Goal: Information Seeking & Learning: Learn about a topic

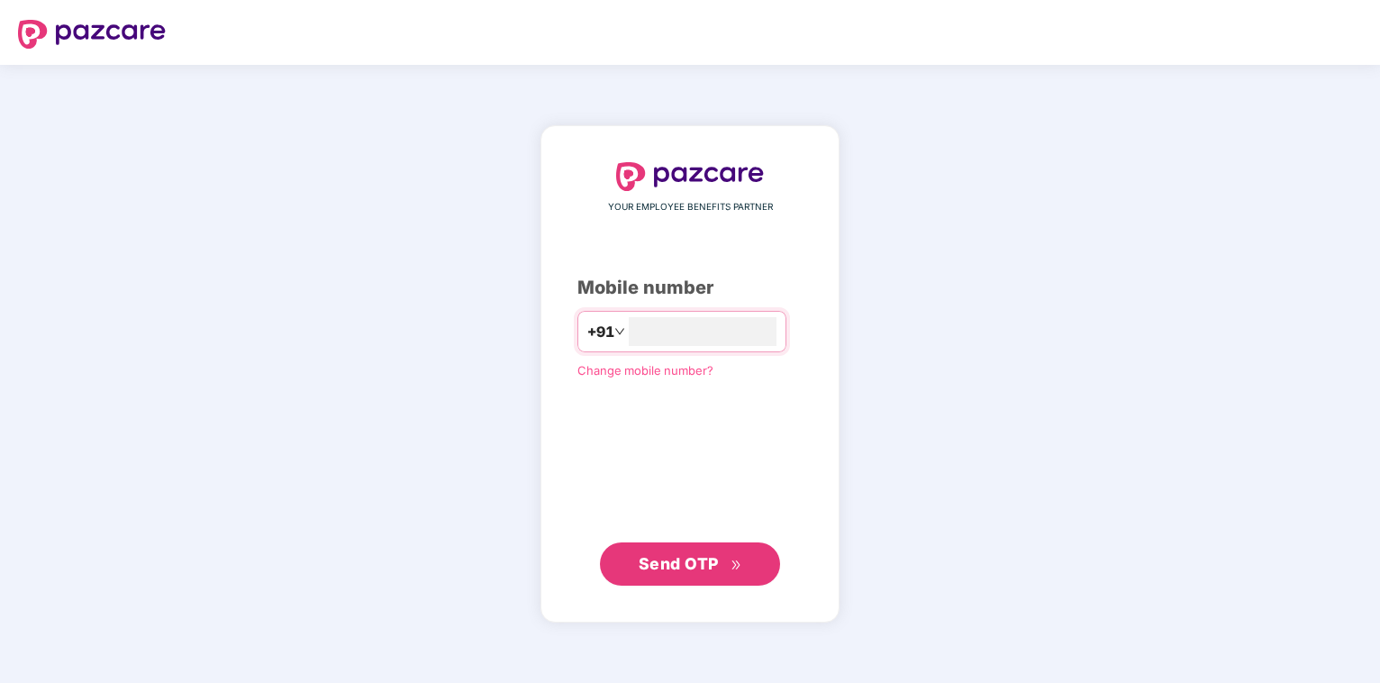
type input "**********"
click at [732, 571] on icon "double-right" at bounding box center [737, 566] width 12 height 12
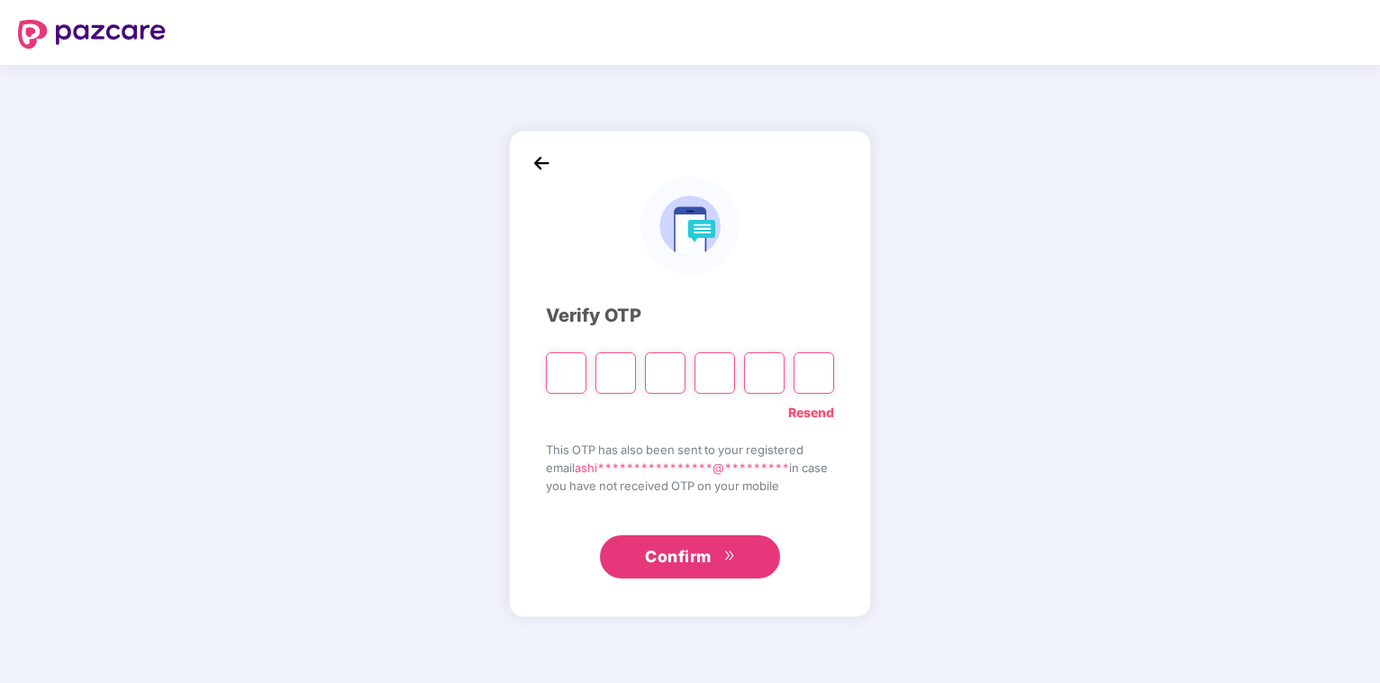
type input "*"
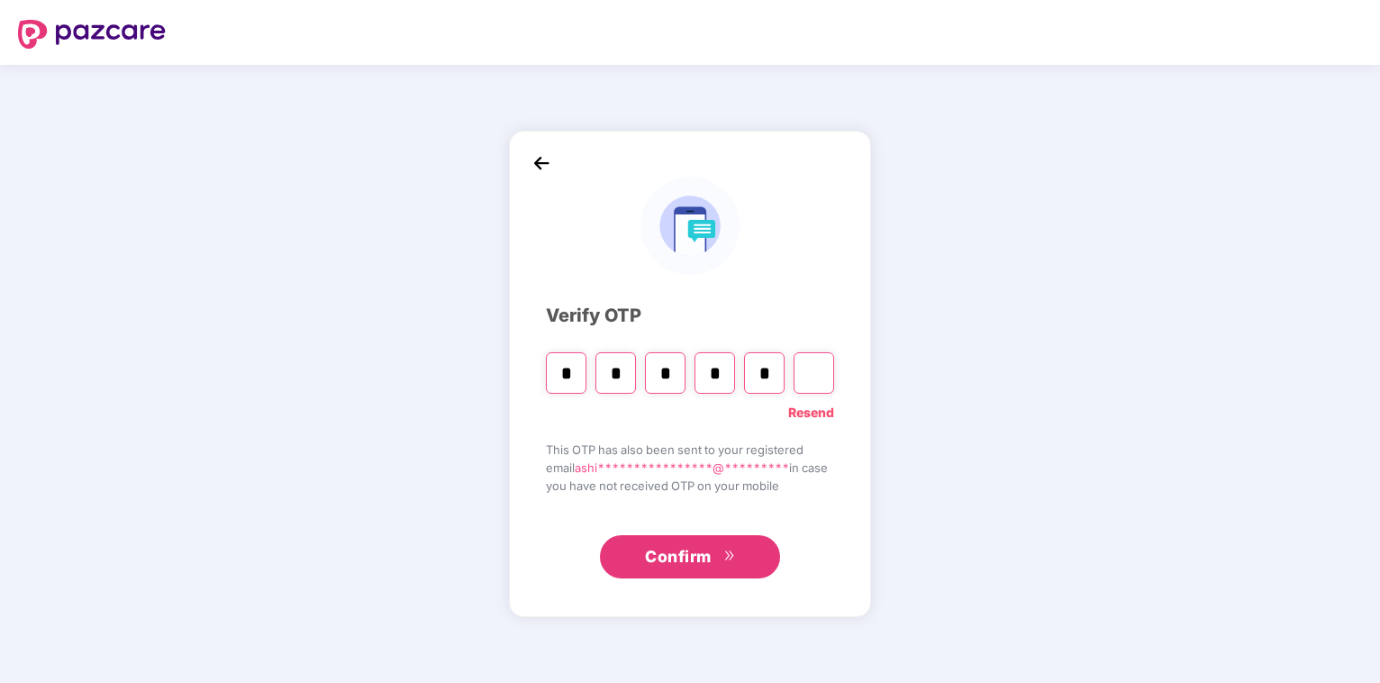
type input "*"
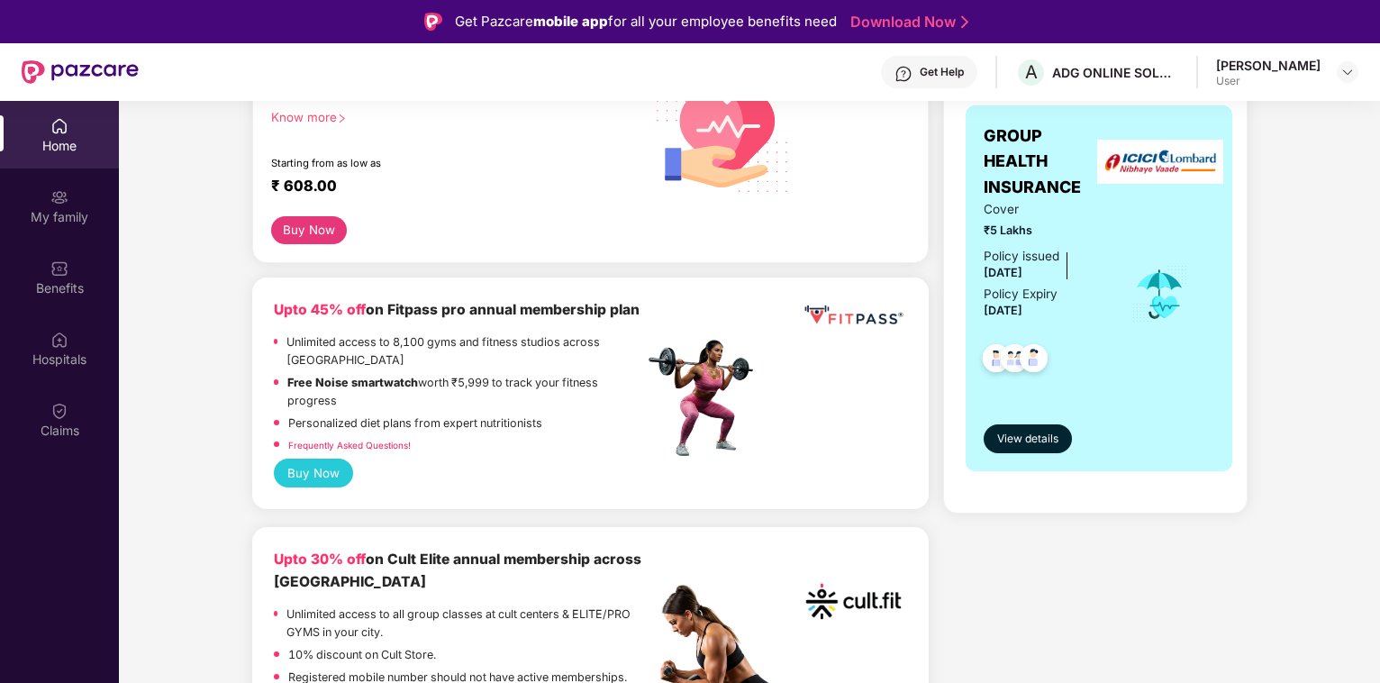
scroll to position [368, 0]
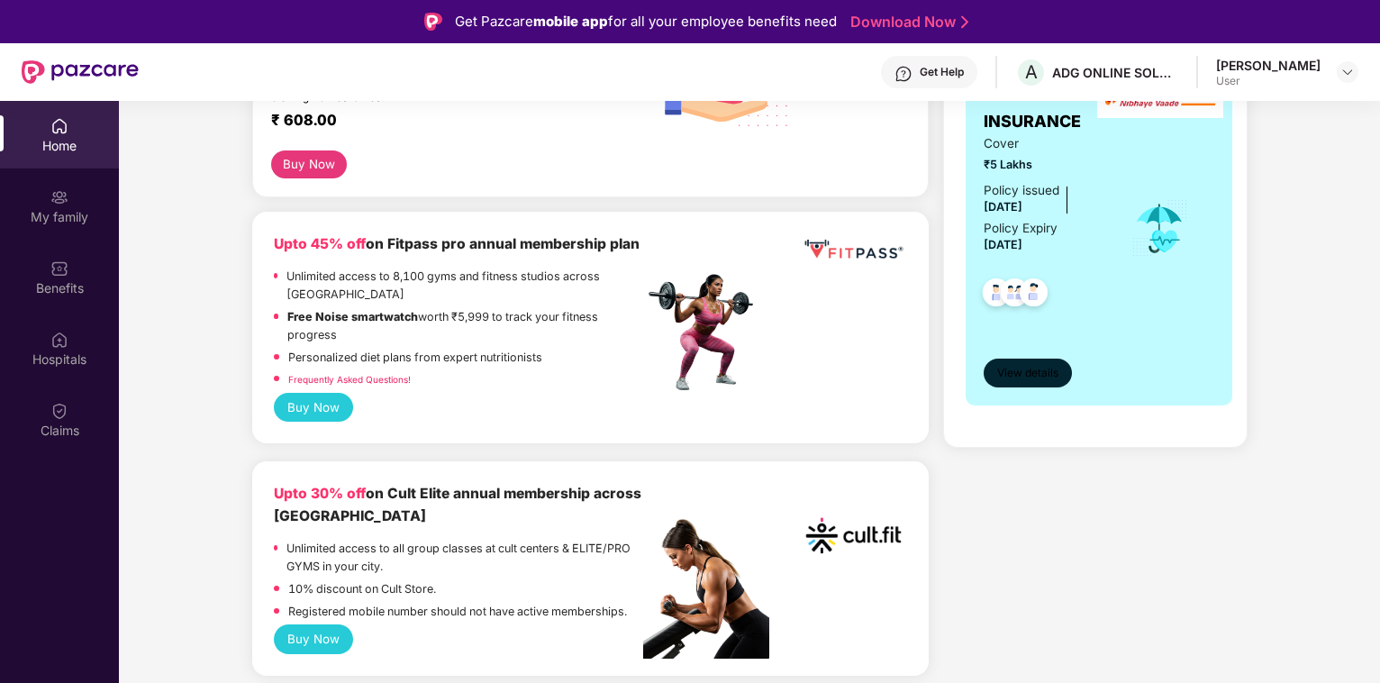
click at [1033, 373] on span "View details" at bounding box center [1028, 373] width 61 height 17
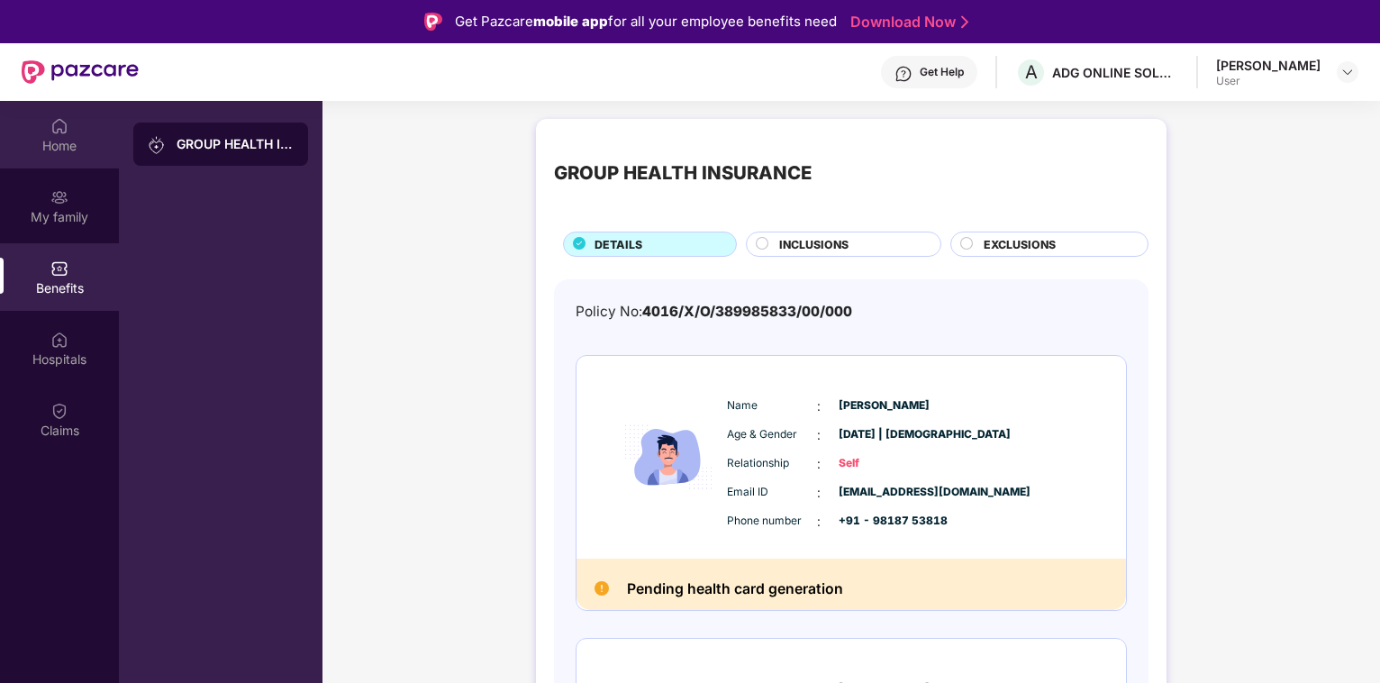
click at [59, 146] on div "Home" at bounding box center [59, 146] width 119 height 18
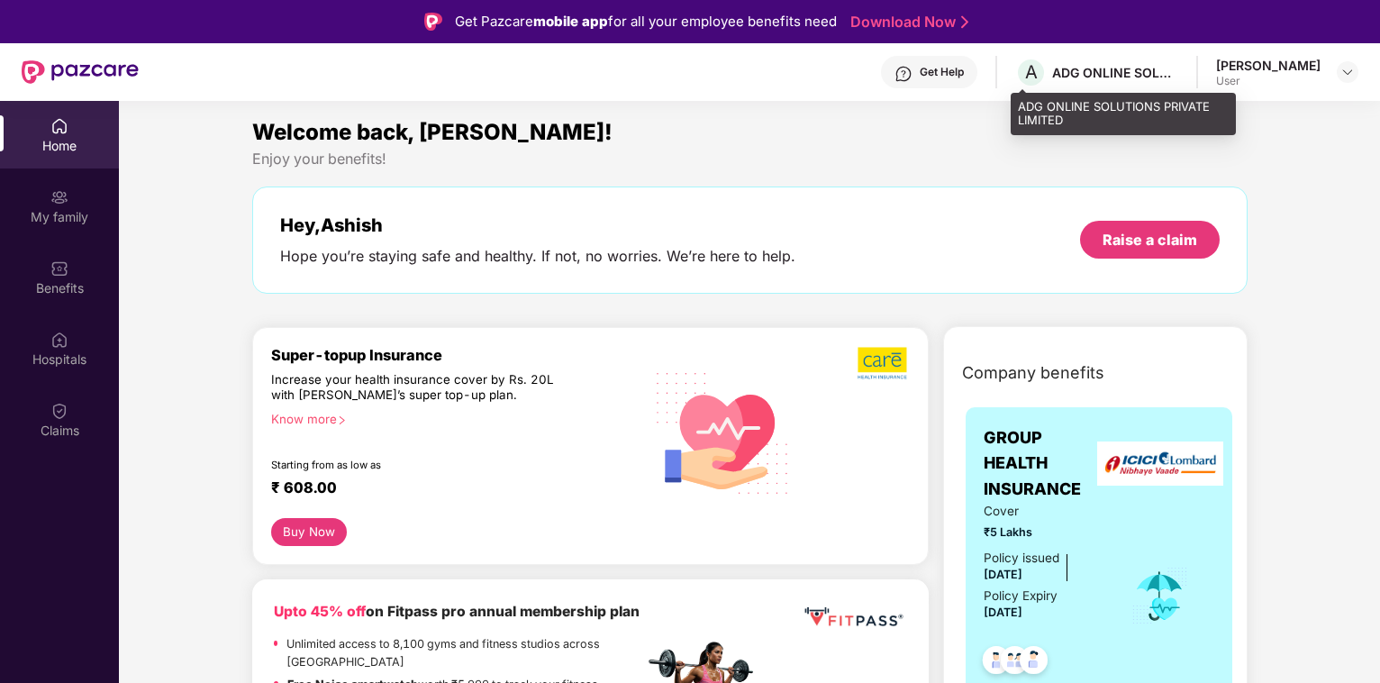
click at [1092, 71] on div "ADG ONLINE SOLUTIONS PRIVATE LIMITED" at bounding box center [1115, 72] width 126 height 17
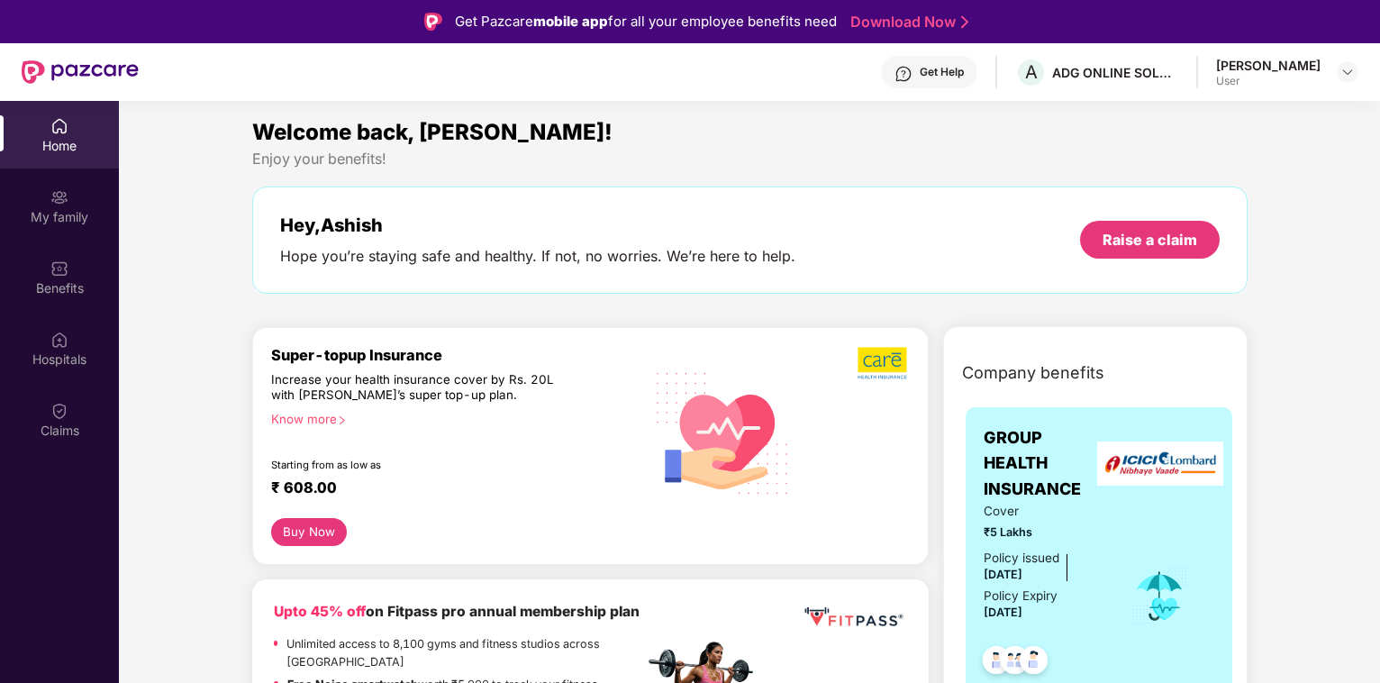
click at [1254, 71] on div "[PERSON_NAME]" at bounding box center [1268, 65] width 105 height 17
click at [1342, 69] on img at bounding box center [1348, 72] width 14 height 14
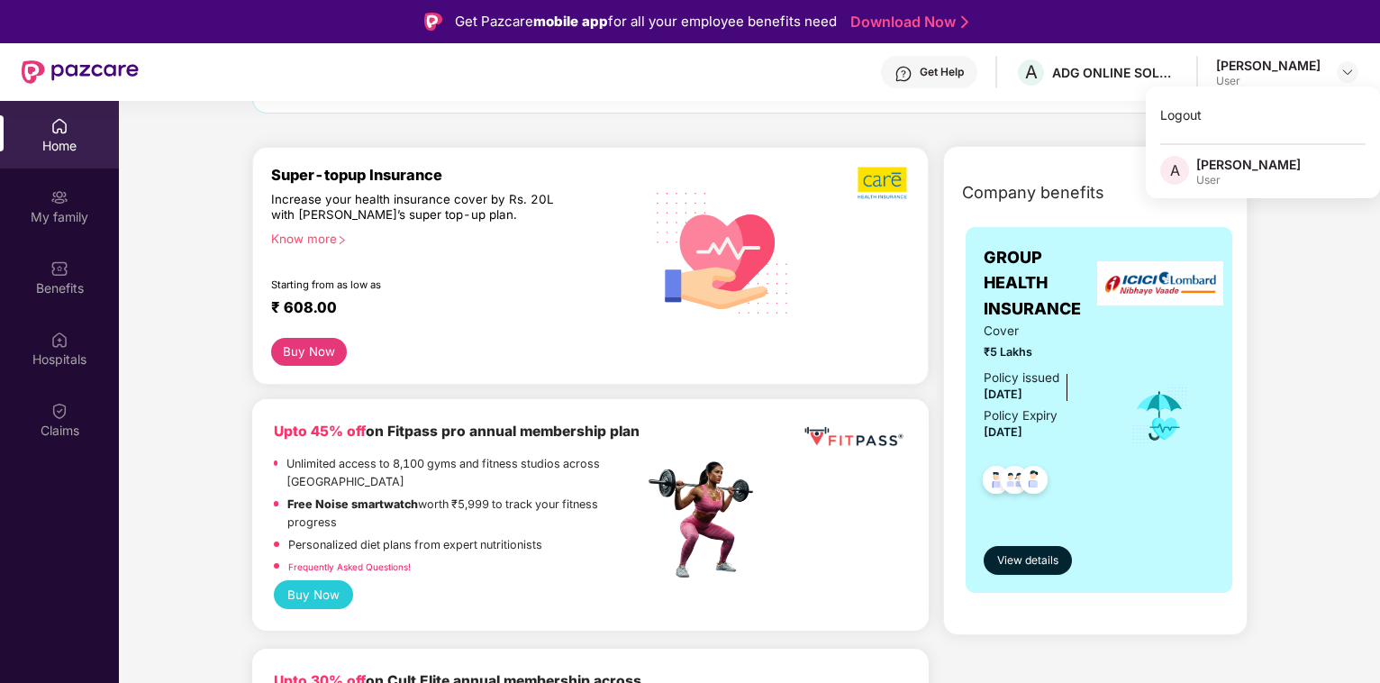
scroll to position [276, 0]
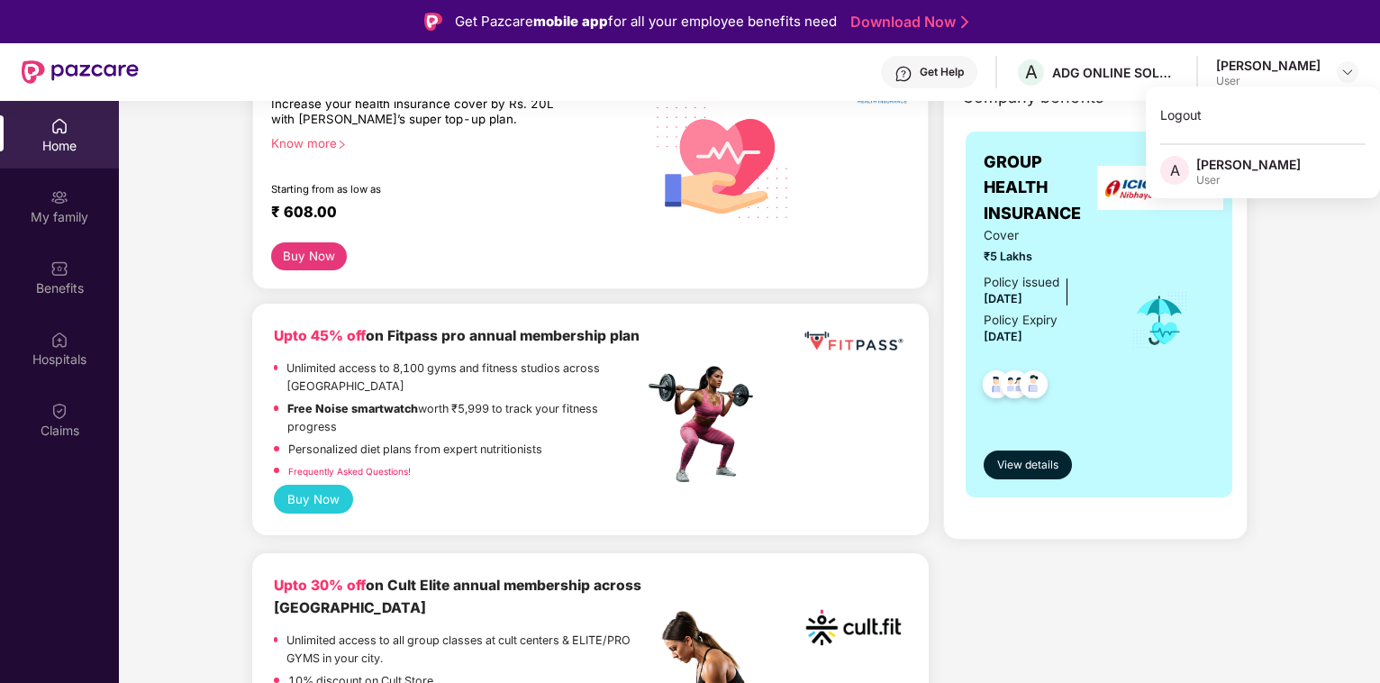
click at [1147, 400] on div "Cover ₹5 Lakhs Policy issued [DATE] Policy Expiry [DATE]" at bounding box center [1099, 320] width 231 height 188
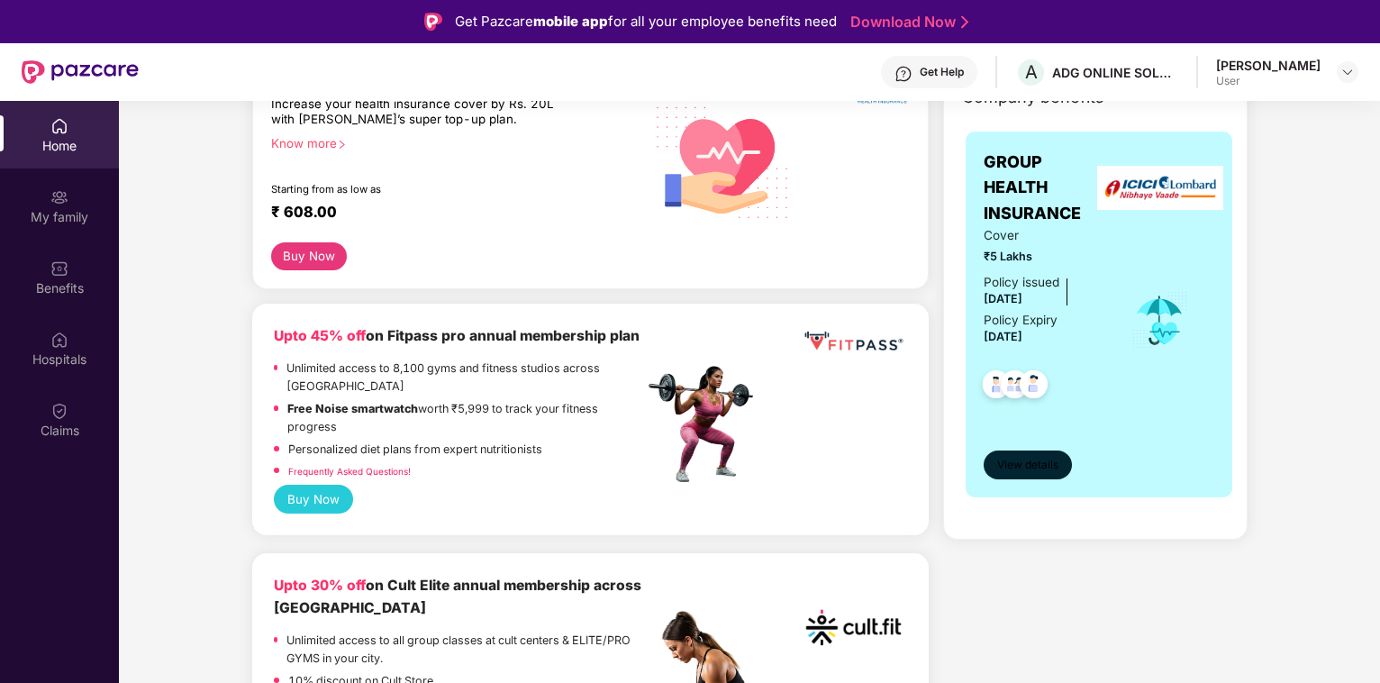
click at [1034, 461] on span "View details" at bounding box center [1028, 465] width 61 height 17
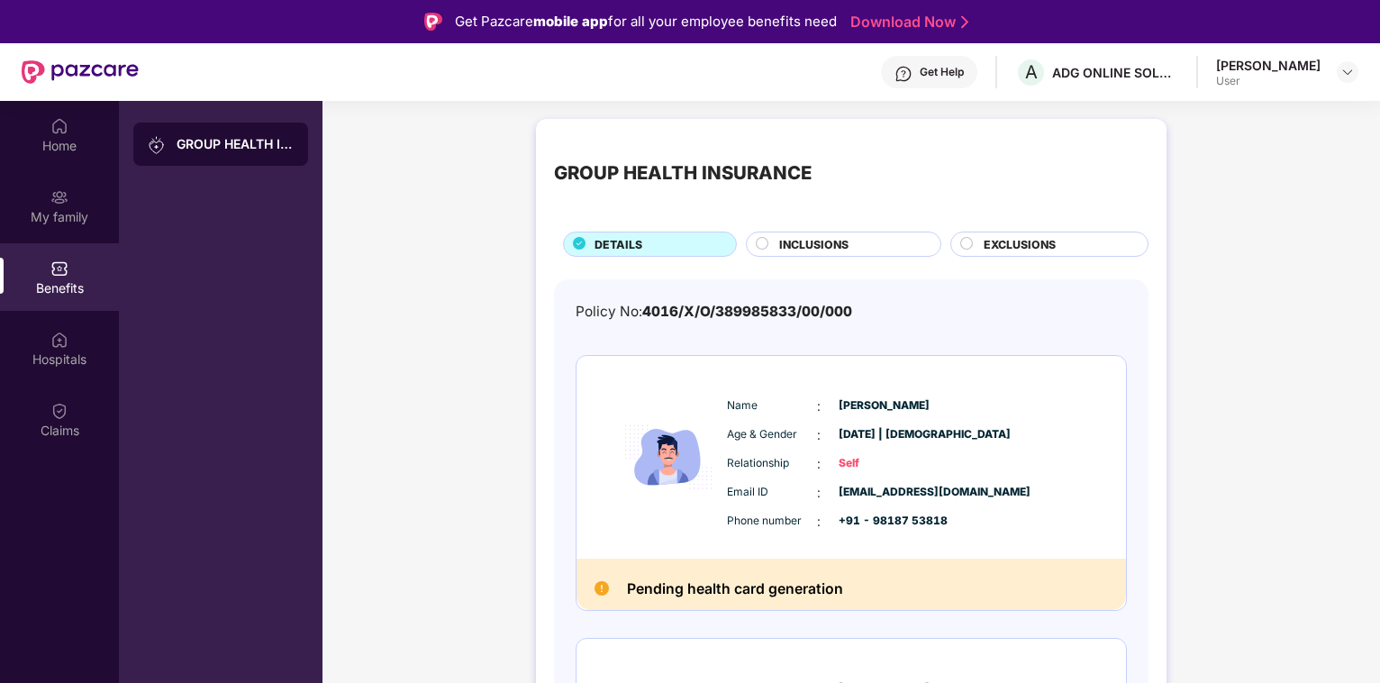
click at [794, 243] on span "INCLUSIONS" at bounding box center [813, 244] width 69 height 17
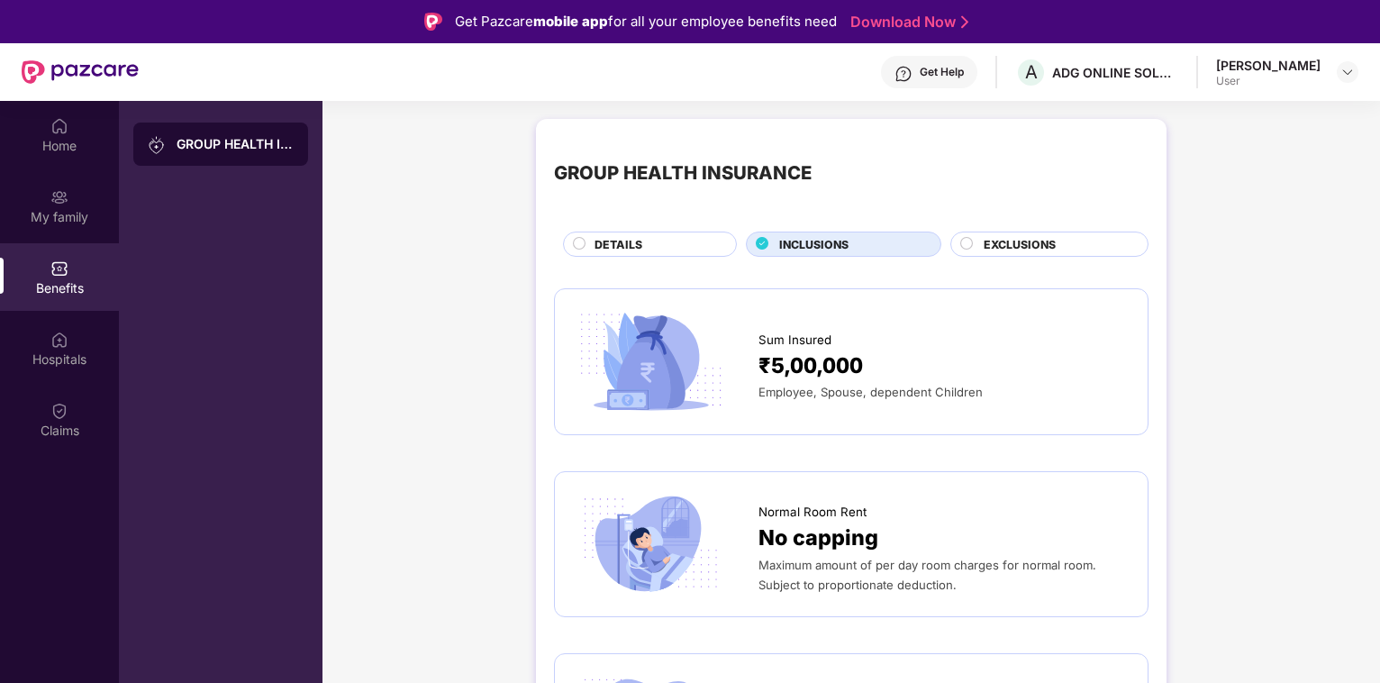
click at [1017, 244] on span "EXCLUSIONS" at bounding box center [1020, 244] width 72 height 17
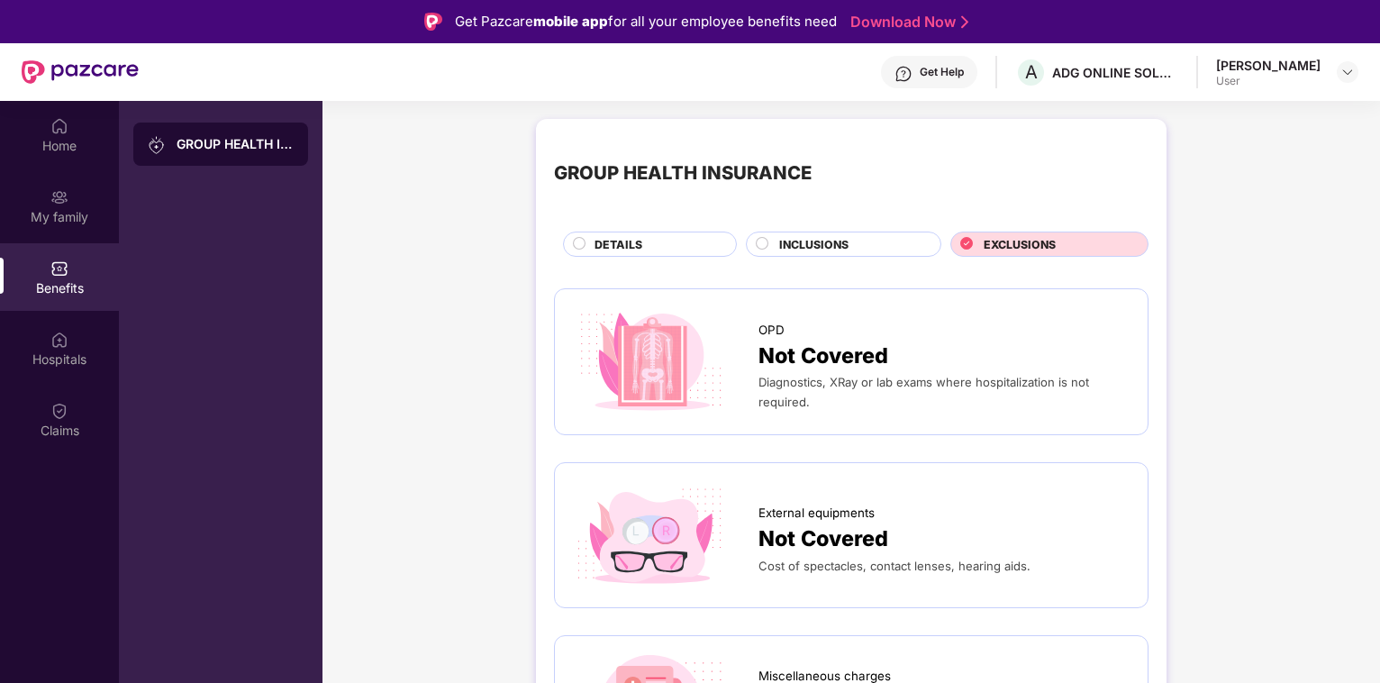
click at [803, 239] on span "INCLUSIONS" at bounding box center [813, 244] width 69 height 17
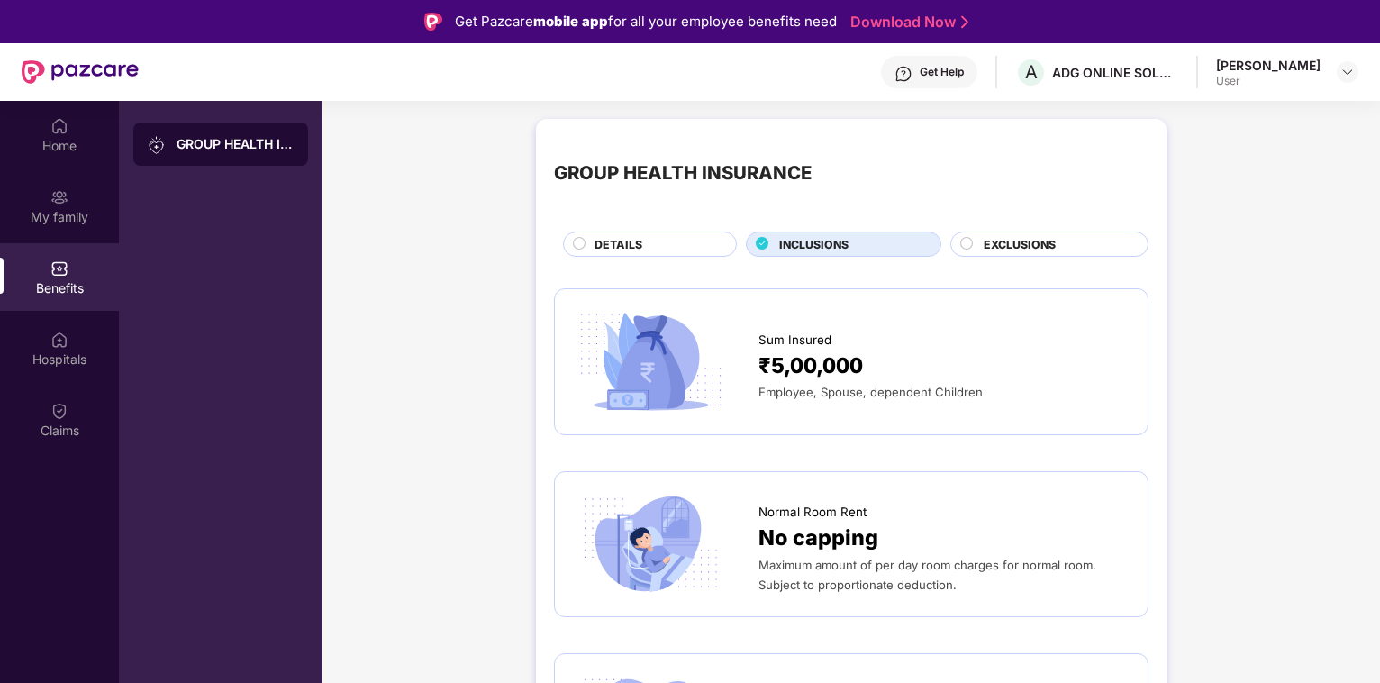
click at [920, 72] on div "Get Help" at bounding box center [942, 72] width 44 height 14
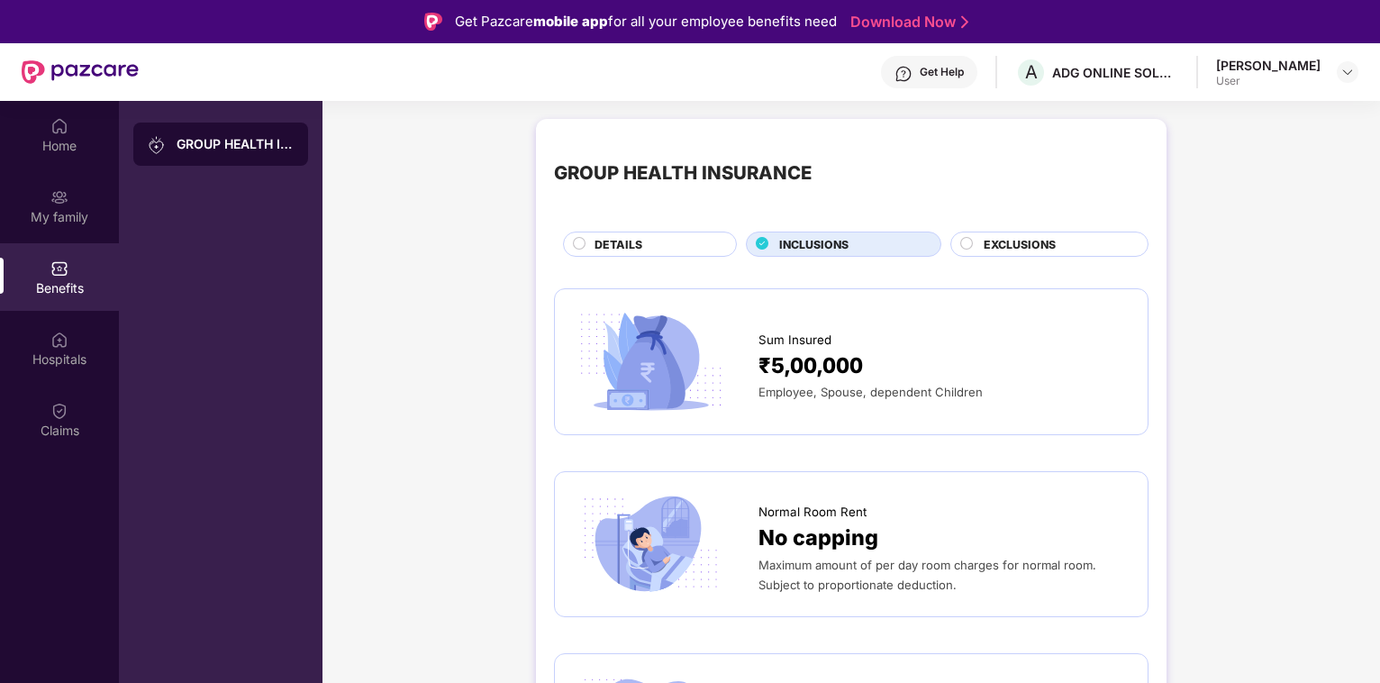
click at [606, 242] on span "DETAILS" at bounding box center [619, 244] width 48 height 17
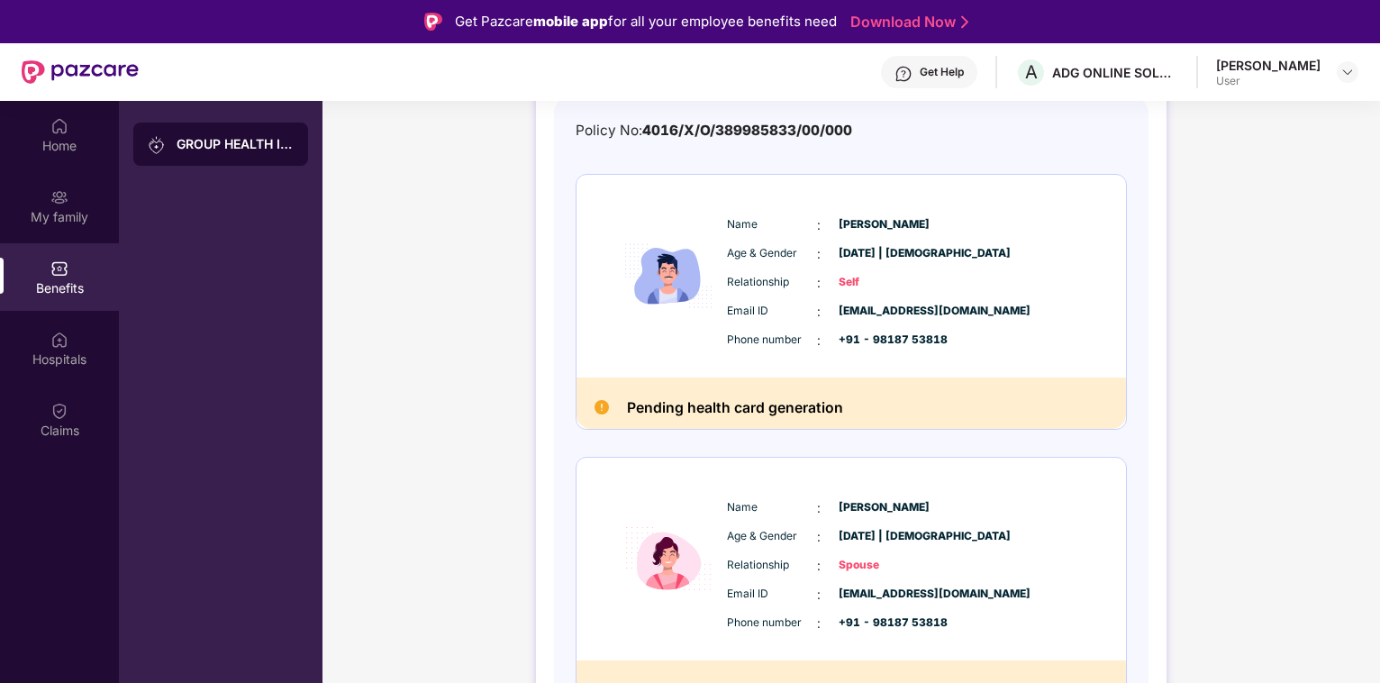
scroll to position [184, 0]
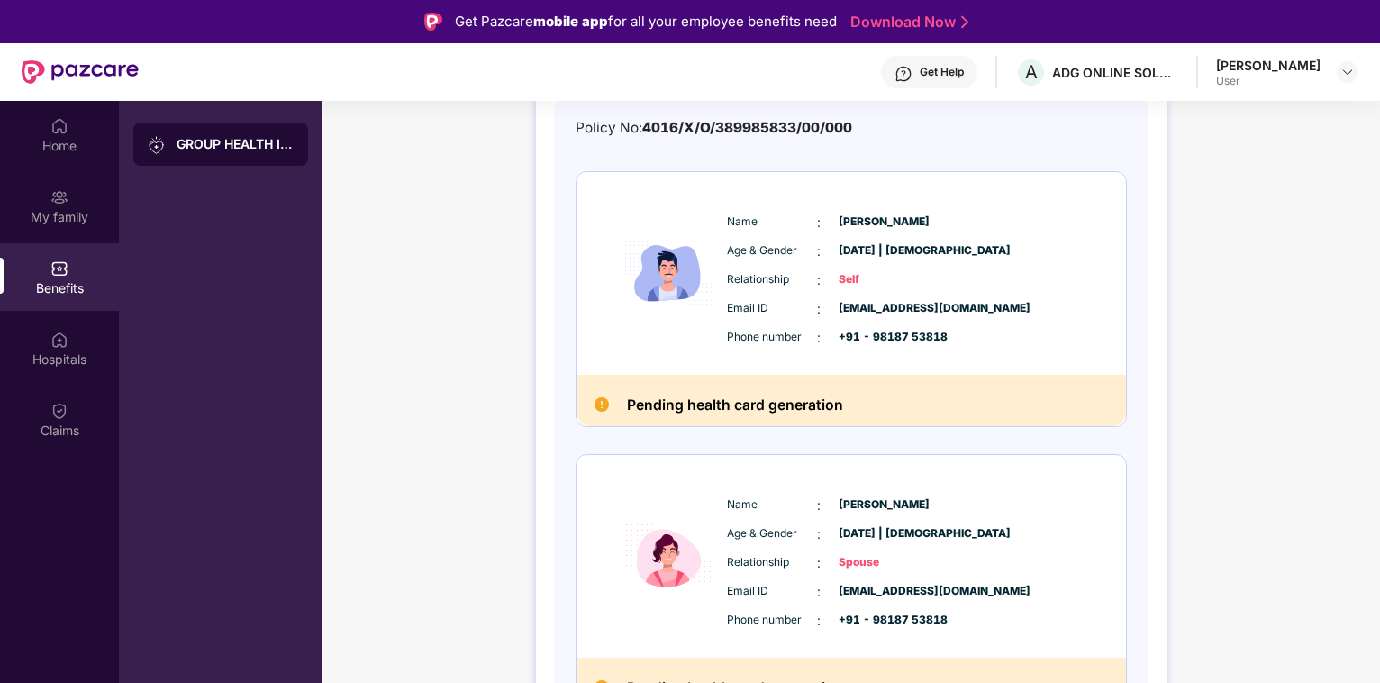
click at [1314, 69] on div "[PERSON_NAME]" at bounding box center [1268, 65] width 105 height 17
click at [1347, 74] on img at bounding box center [1348, 72] width 14 height 14
click at [1178, 113] on div "Logout" at bounding box center [1263, 114] width 234 height 35
